Goal: Information Seeking & Learning: Learn about a topic

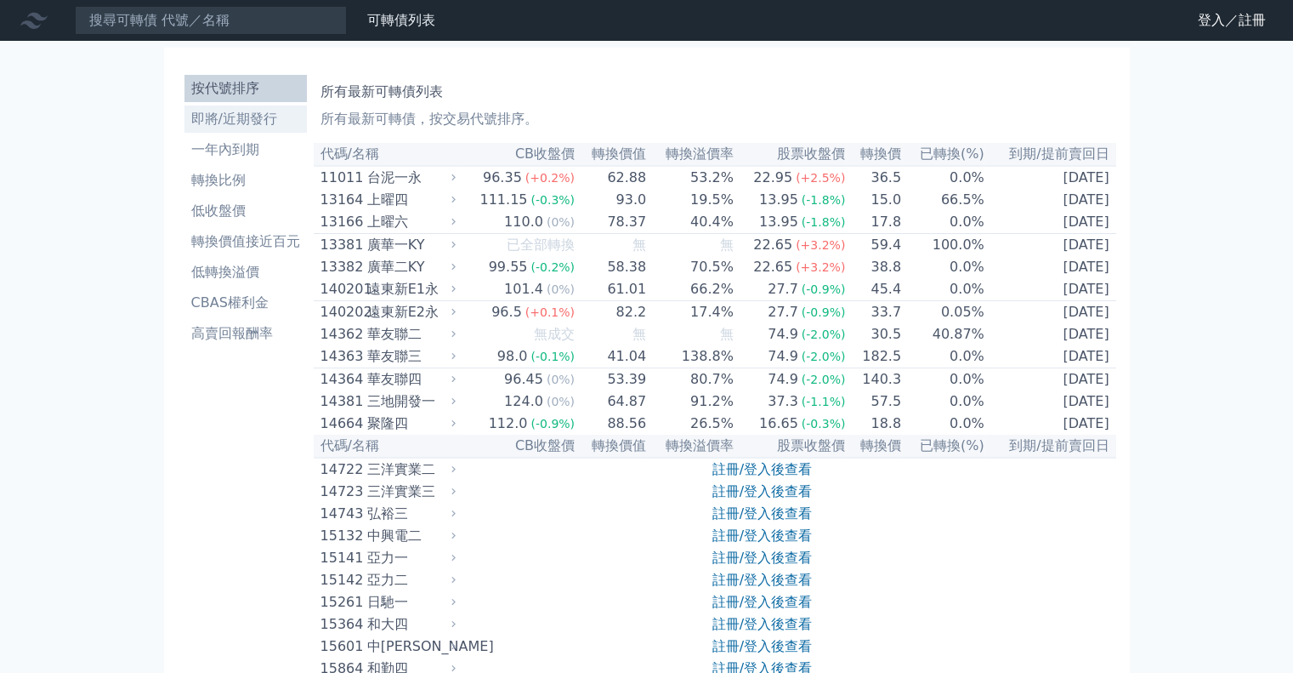
click at [276, 112] on li "即將/近期發行" at bounding box center [246, 119] width 122 height 20
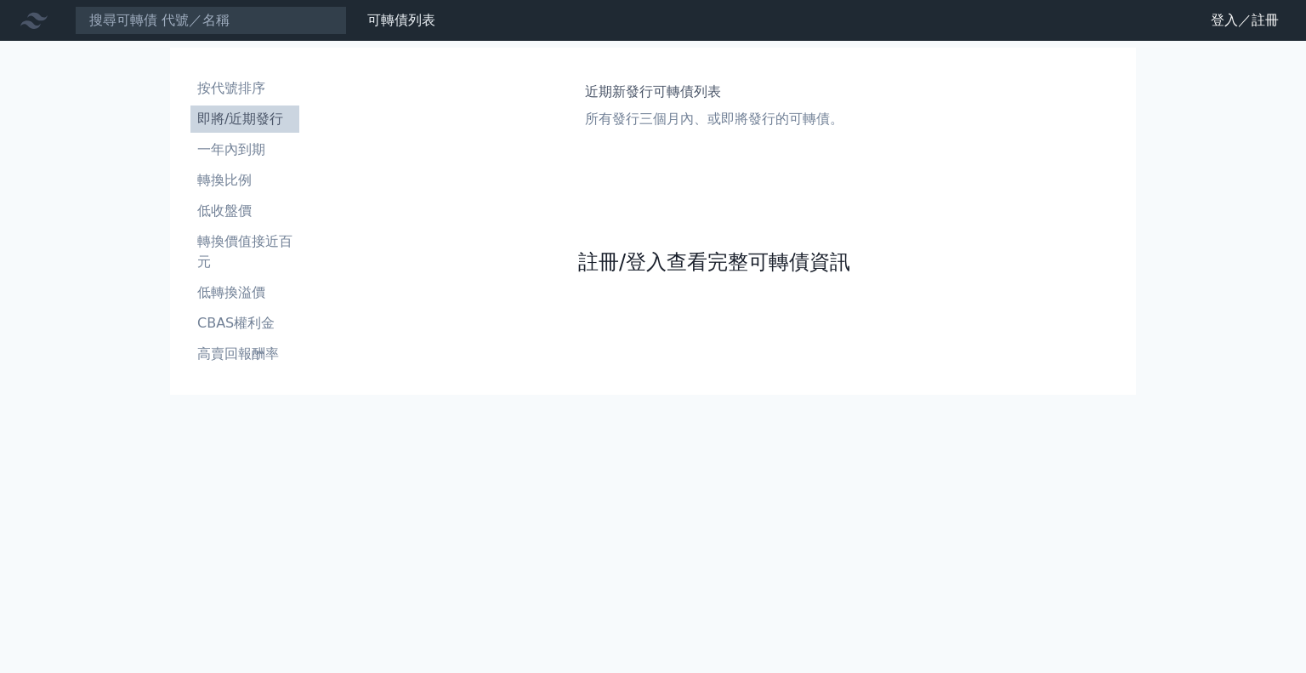
click at [644, 270] on link "註冊/登入查看完整可轉債資訊" at bounding box center [714, 261] width 272 height 27
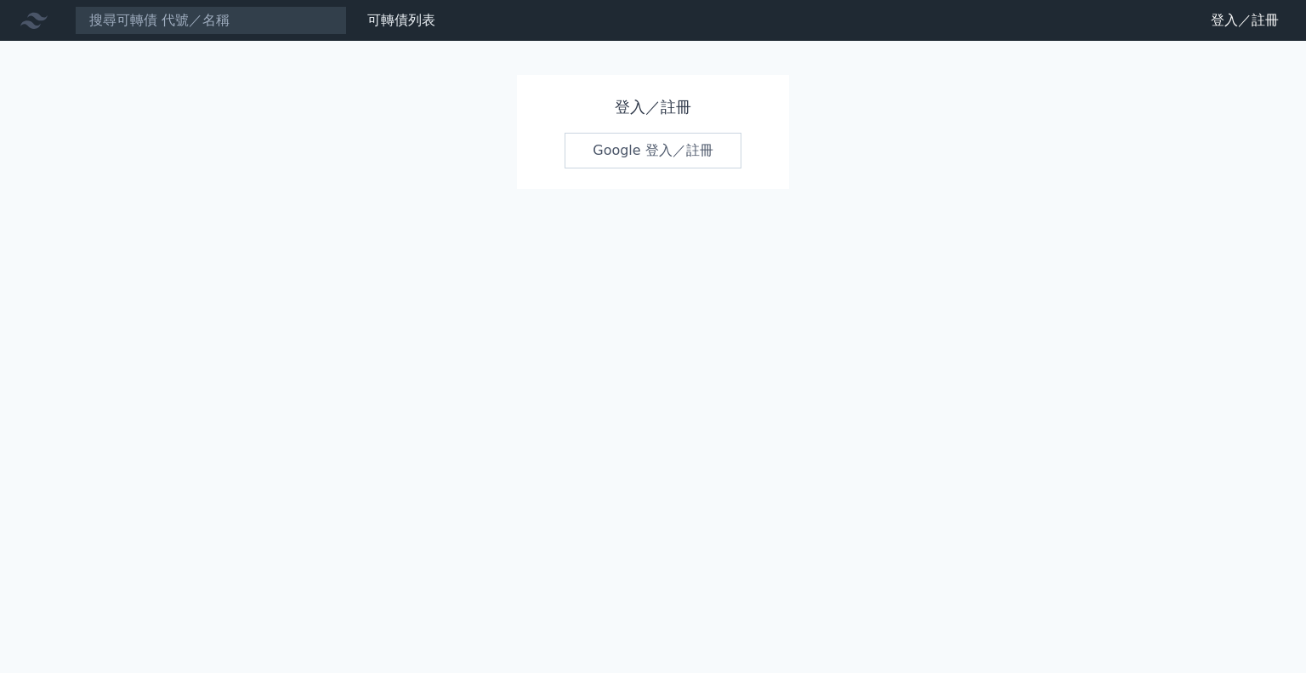
click at [634, 159] on link "Google 登入／註冊" at bounding box center [653, 151] width 177 height 36
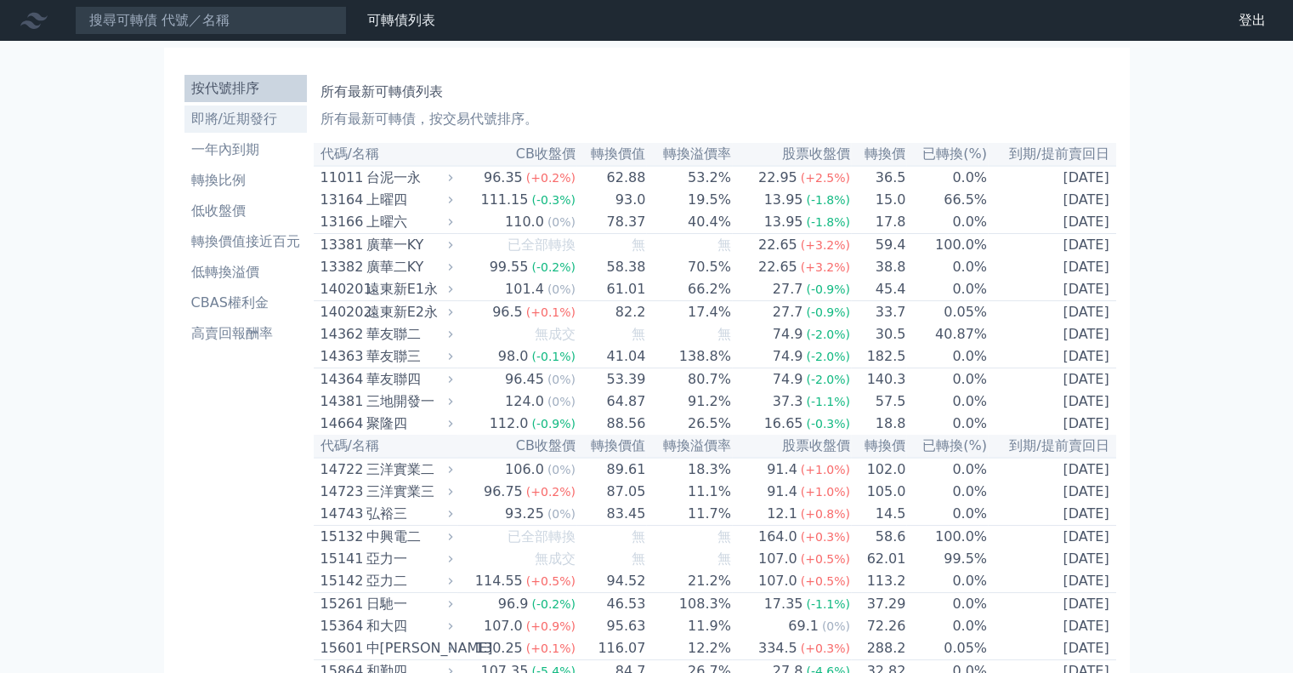
click at [256, 117] on li "即將/近期發行" at bounding box center [246, 119] width 122 height 20
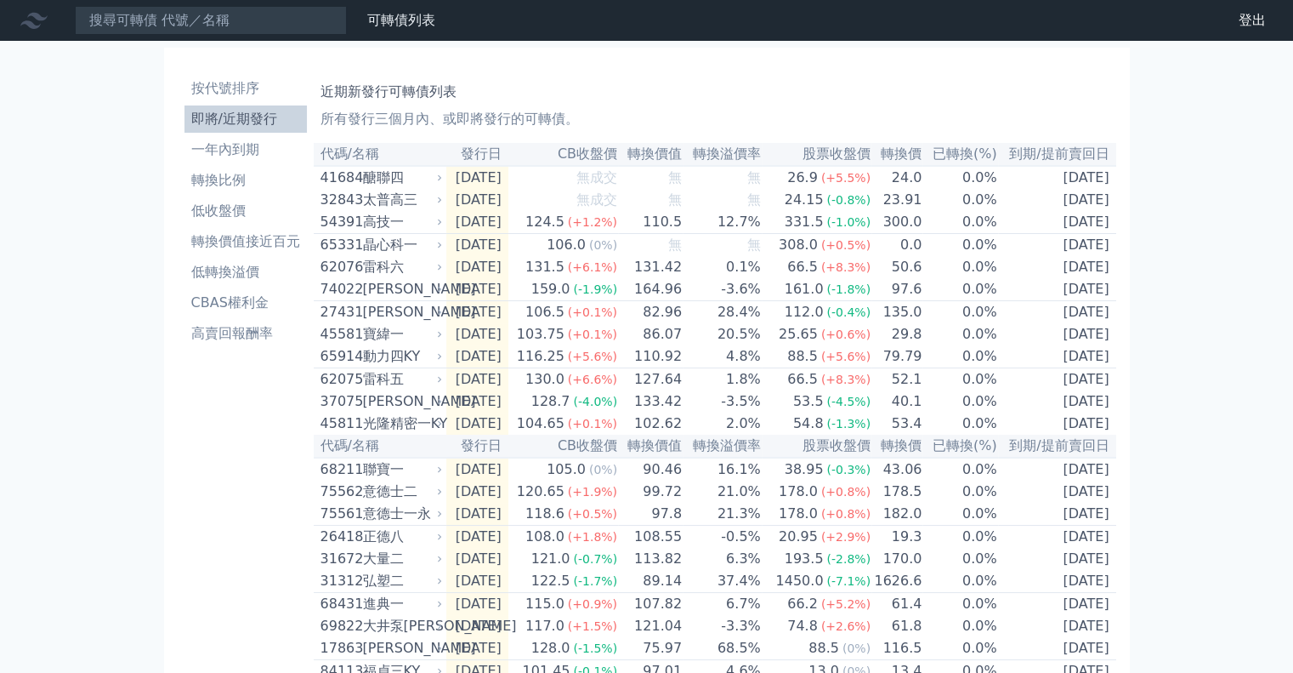
click at [385, 176] on div "醣聯四" at bounding box center [401, 178] width 77 height 20
click at [357, 173] on div "41684 醣聯四" at bounding box center [378, 178] width 115 height 20
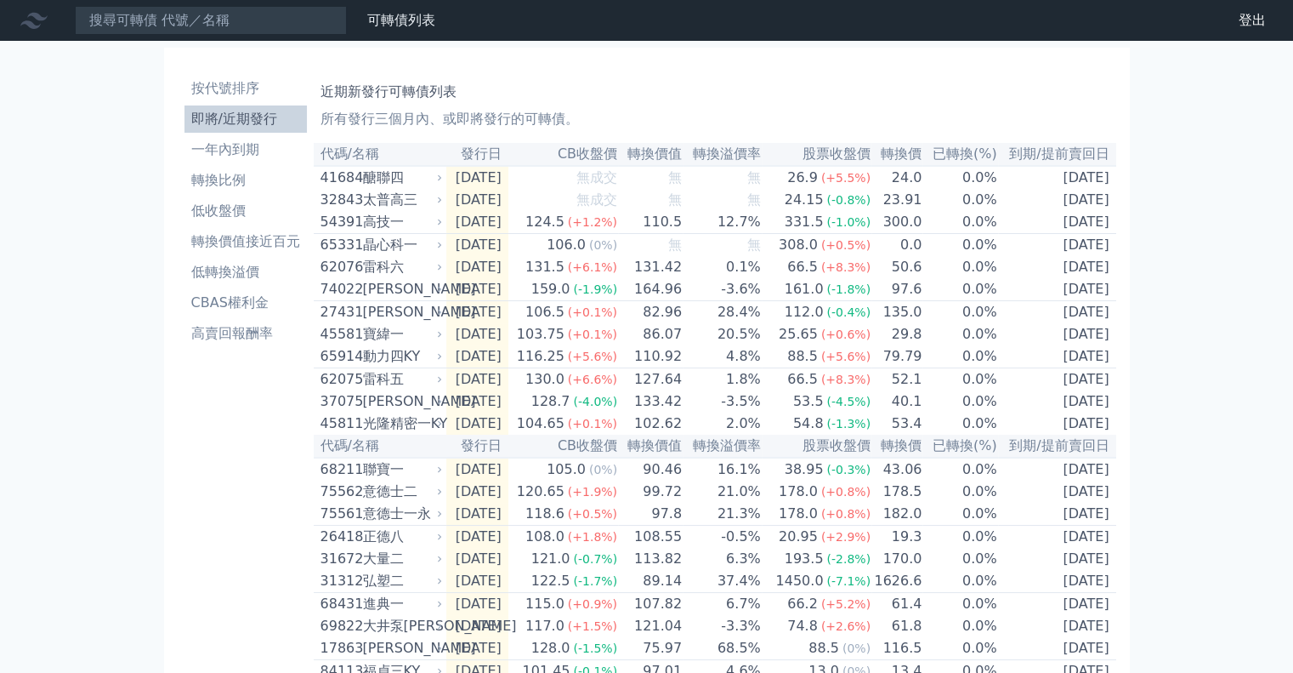
click at [364, 173] on div "醣聯四" at bounding box center [401, 178] width 77 height 20
click at [365, 173] on div "醣聯四" at bounding box center [401, 178] width 77 height 20
click at [240, 309] on li "CBAS權利金" at bounding box center [246, 303] width 122 height 20
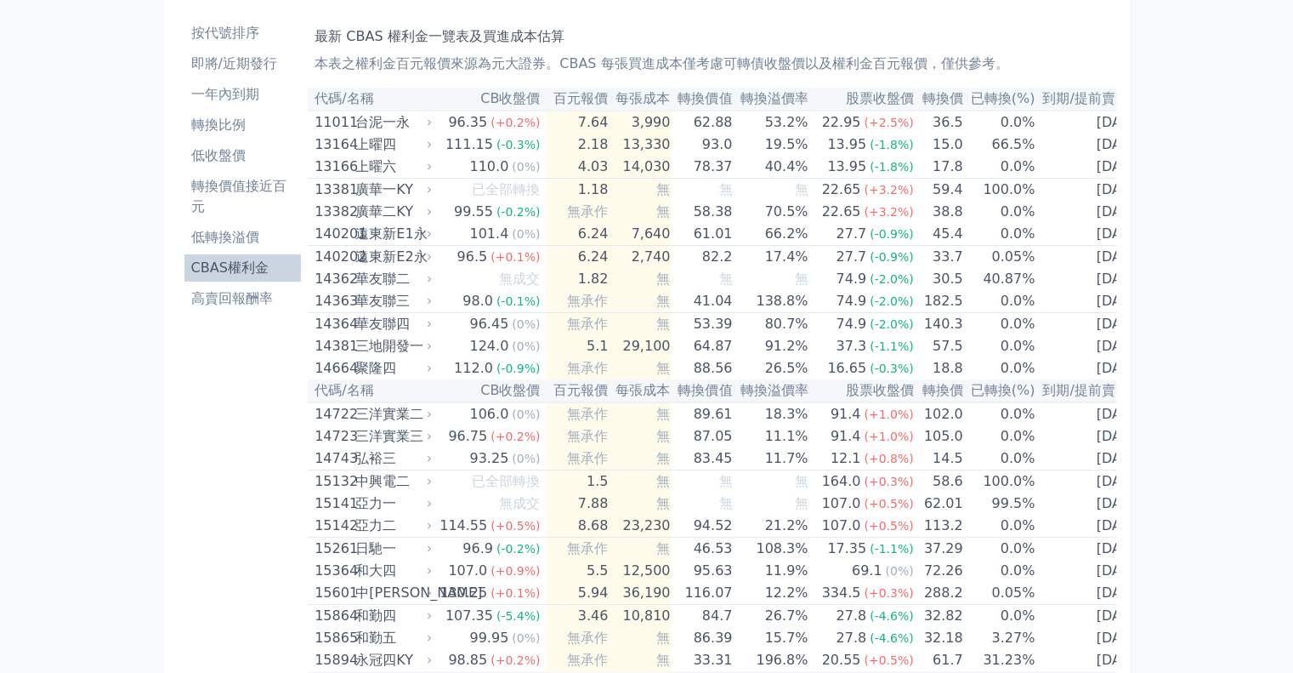
scroll to position [85, 0]
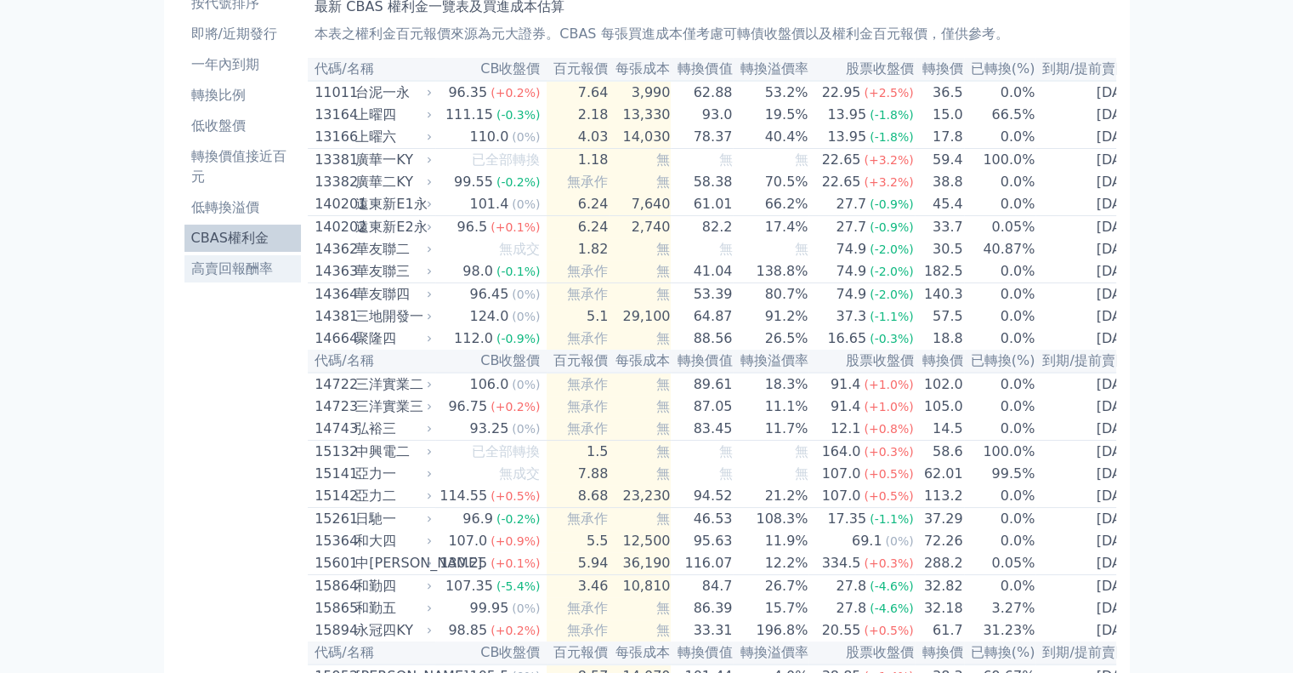
click at [255, 273] on li "高賣回報酬率" at bounding box center [243, 269] width 117 height 20
